Goal: Check status: Check status

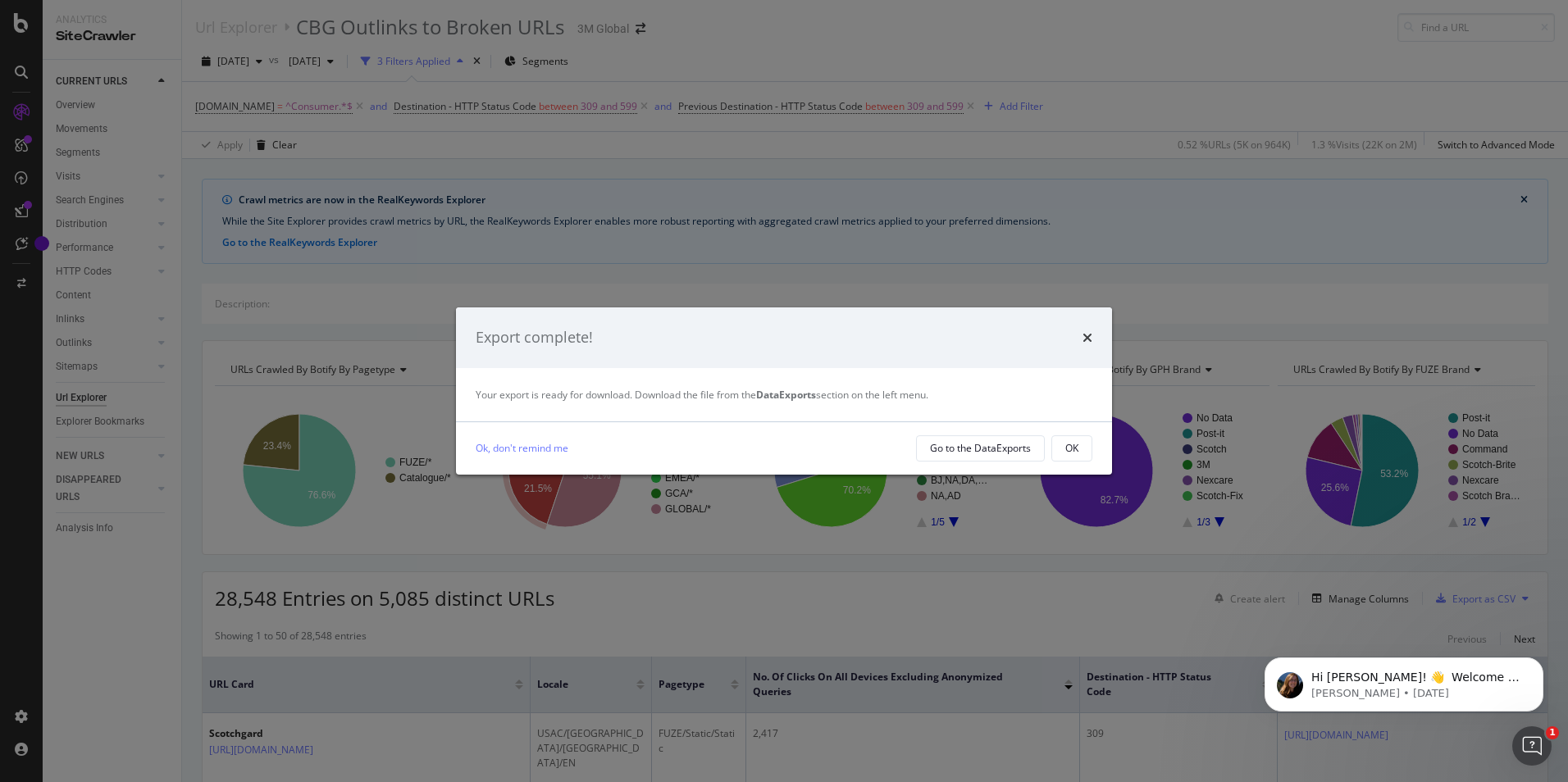
scroll to position [164, 0]
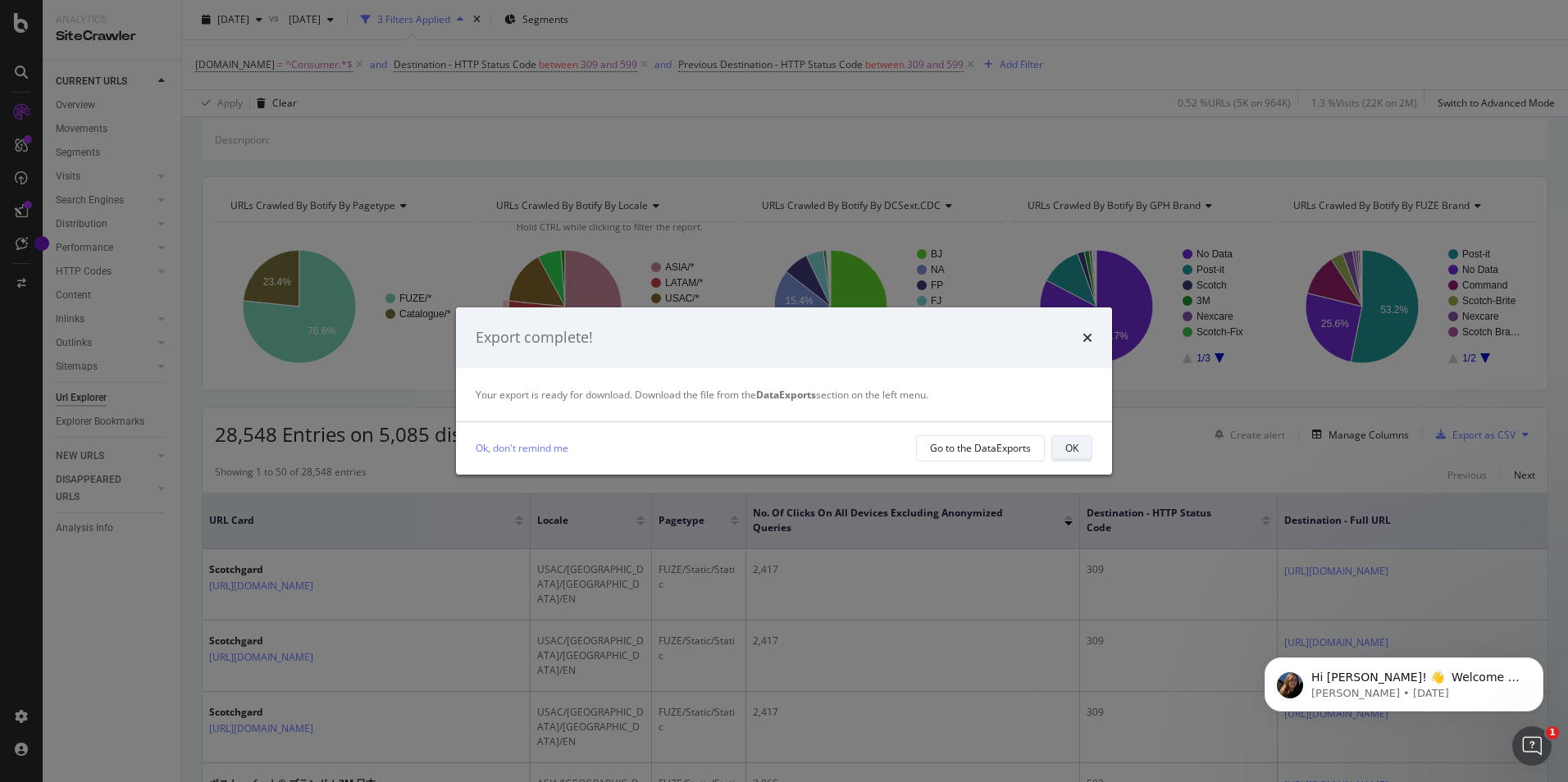
click at [1073, 450] on div "OK" at bounding box center [1071, 448] width 13 height 14
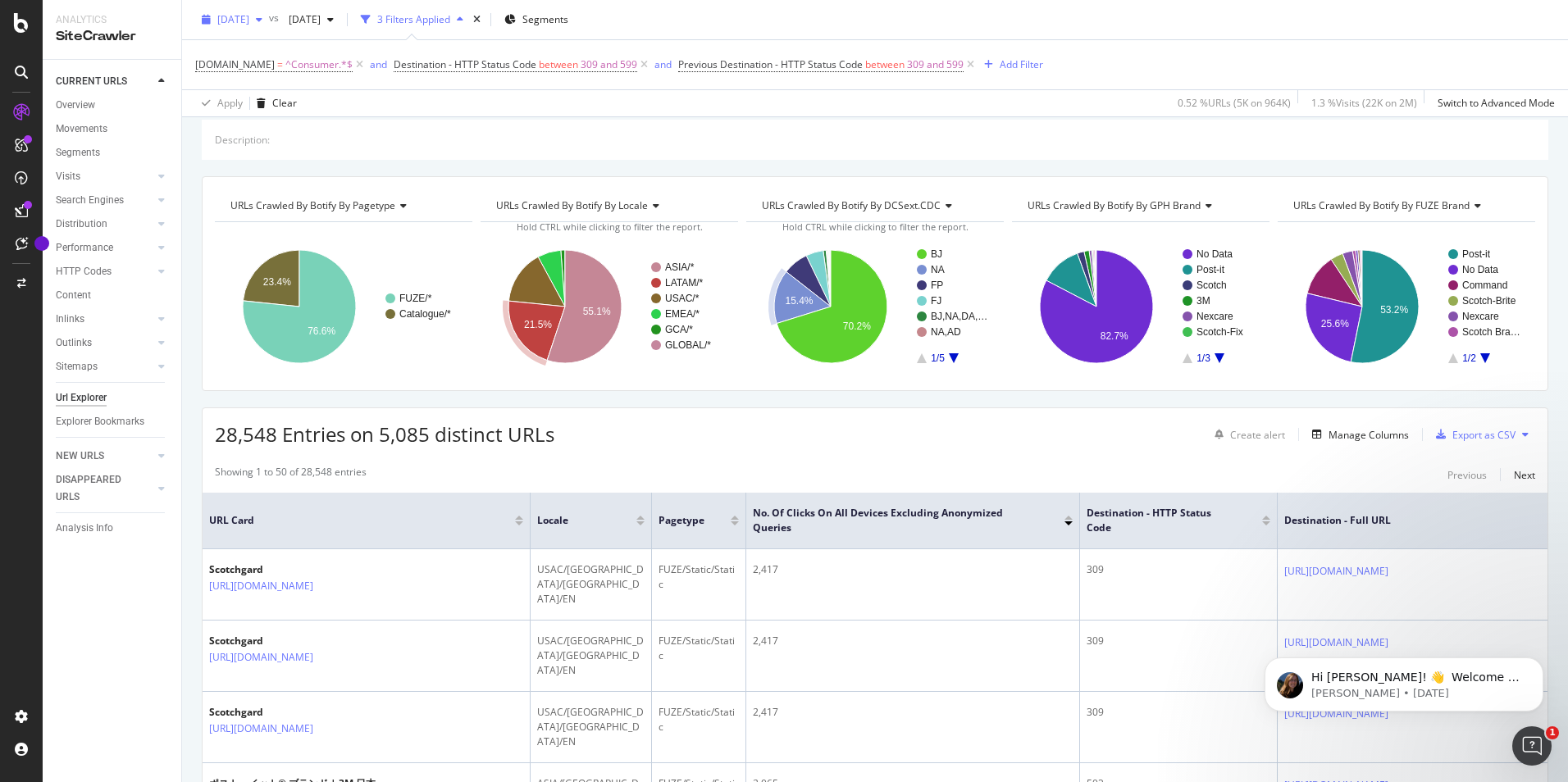
click at [263, 17] on icon "button" at bounding box center [259, 19] width 7 height 9
click at [293, 146] on div "[DATE]" at bounding box center [263, 146] width 88 height 15
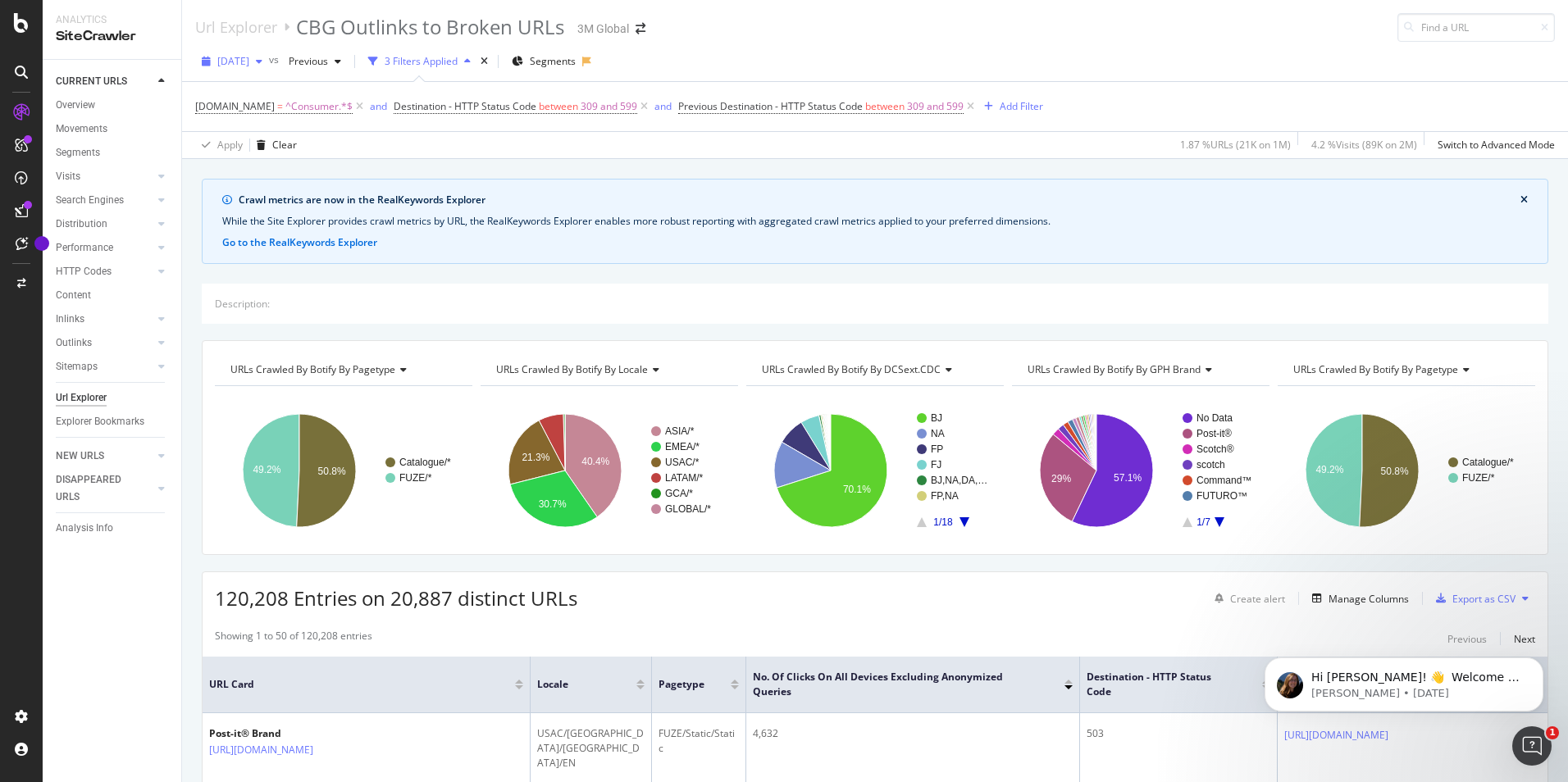
click at [263, 61] on icon "button" at bounding box center [259, 61] width 7 height 9
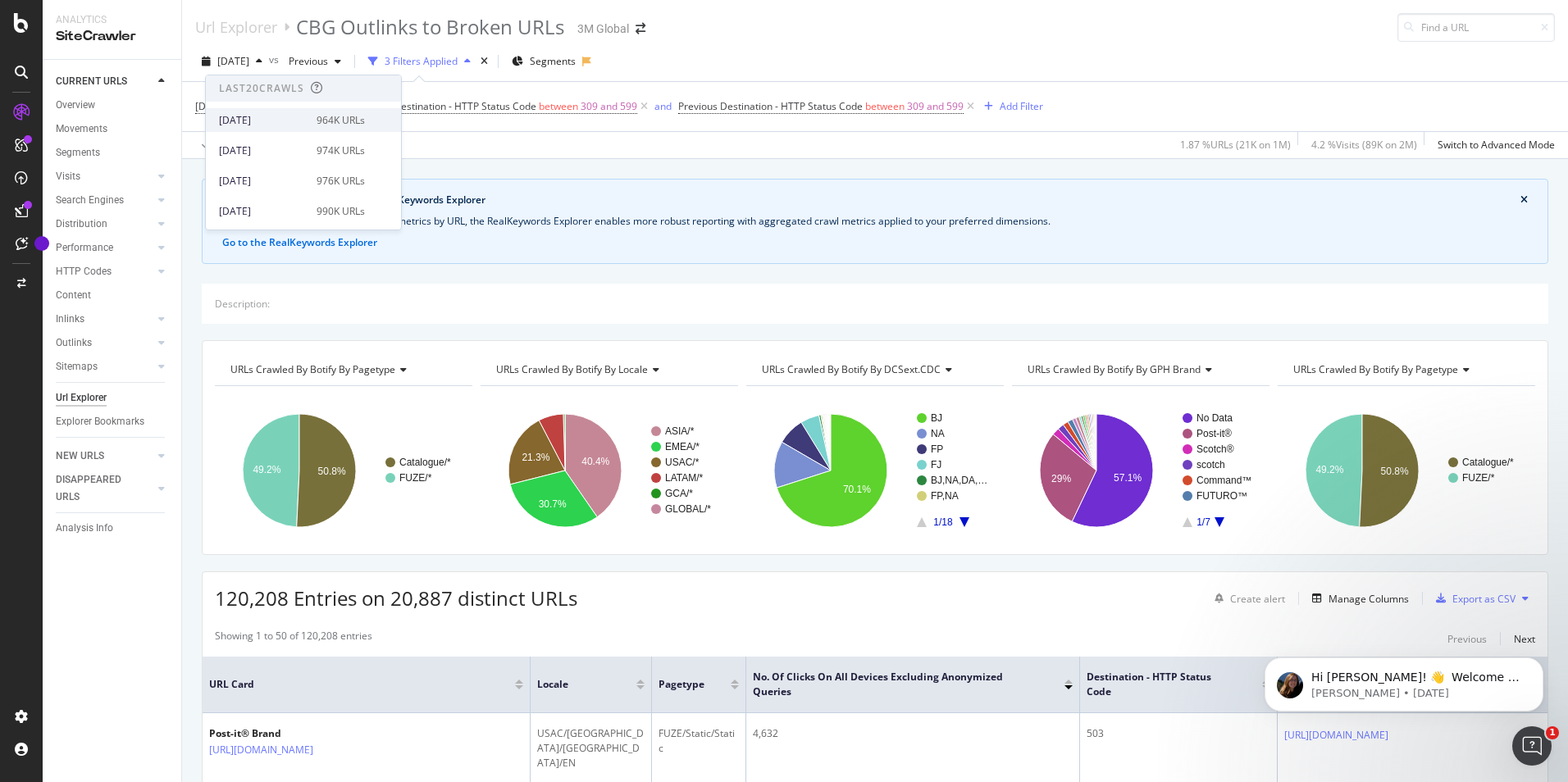
click at [281, 121] on div "[DATE]" at bounding box center [263, 120] width 88 height 15
